Goal: Find specific page/section: Find specific page/section

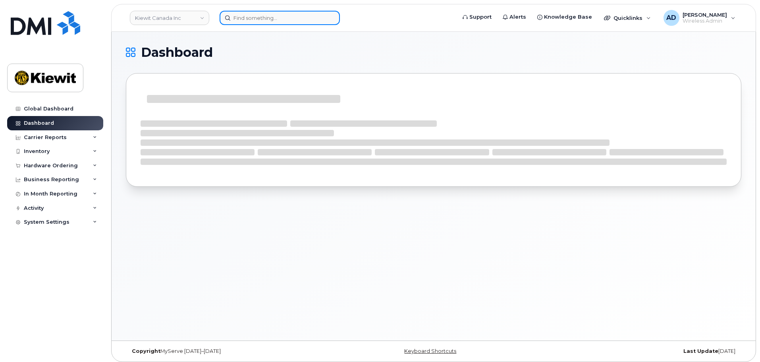
click at [251, 16] on input at bounding box center [280, 18] width 120 height 14
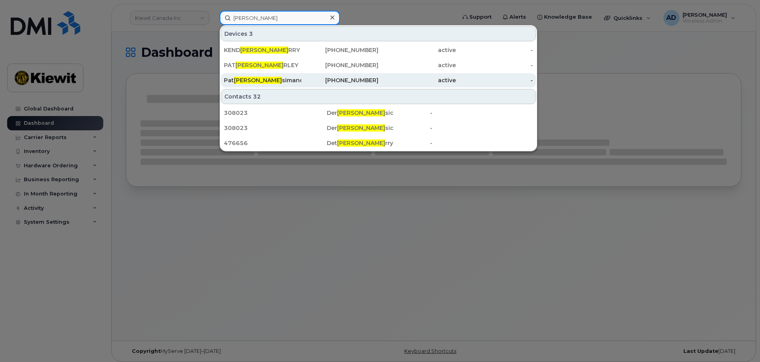
type input "[PERSON_NAME]"
click at [276, 77] on div "[PERSON_NAME] [PERSON_NAME] Cu [PERSON_NAME]" at bounding box center [262, 80] width 77 height 8
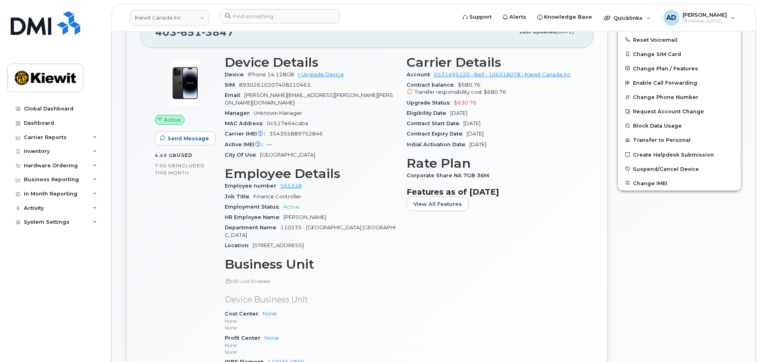
scroll to position [199, 0]
